Goal: Navigation & Orientation: Find specific page/section

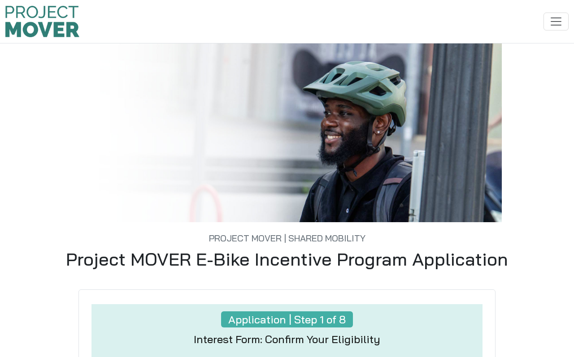
click at [55, 10] on img at bounding box center [42, 21] width 74 height 31
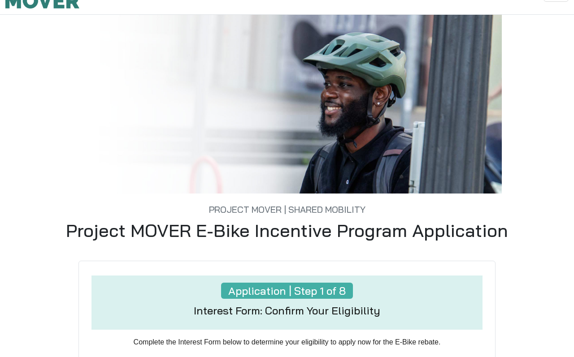
scroll to position [30, 0]
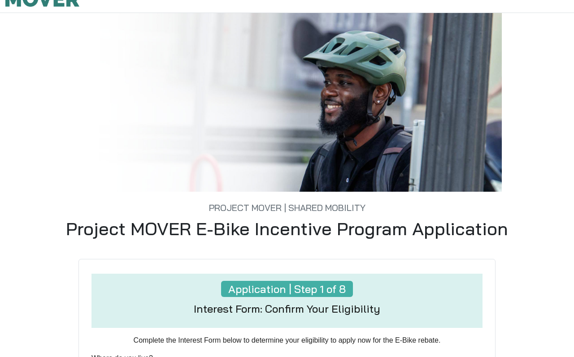
click at [317, 208] on h5 "Project MOVER | Shared Mobility" at bounding box center [286, 203] width 489 height 22
drag, startPoint x: 374, startPoint y: 207, endPoint x: 209, endPoint y: 195, distance: 165.0
click at [209, 195] on h5 "Project MOVER | Shared Mobility" at bounding box center [286, 203] width 489 height 22
copy h5 "Project MOVER | Shared Mobility"
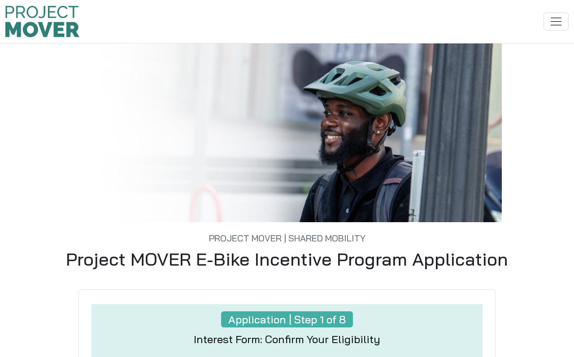
click at [63, 22] on img at bounding box center [42, 21] width 74 height 31
